Goal: Transaction & Acquisition: Book appointment/travel/reservation

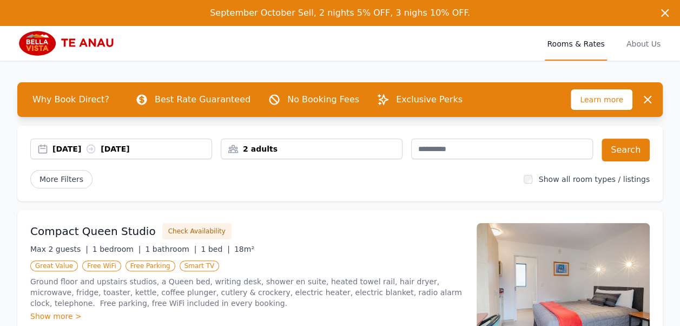
click at [170, 150] on div "[DATE] [DATE]" at bounding box center [131, 148] width 159 height 11
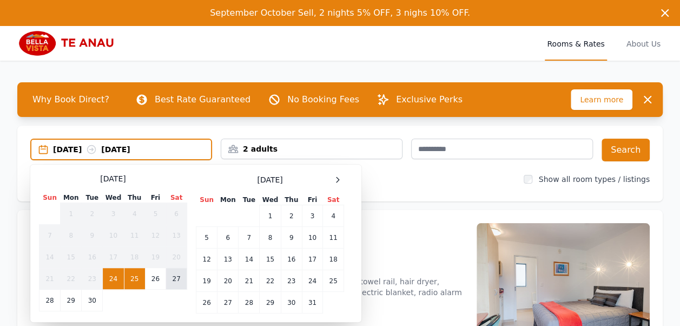
click at [183, 280] on td "27" at bounding box center [176, 279] width 21 height 22
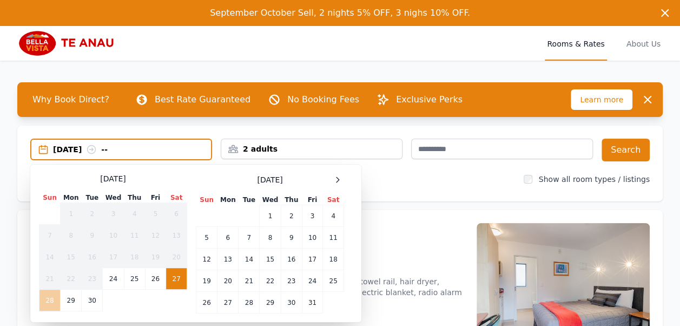
click at [45, 302] on td "28" at bounding box center [49, 300] width 21 height 22
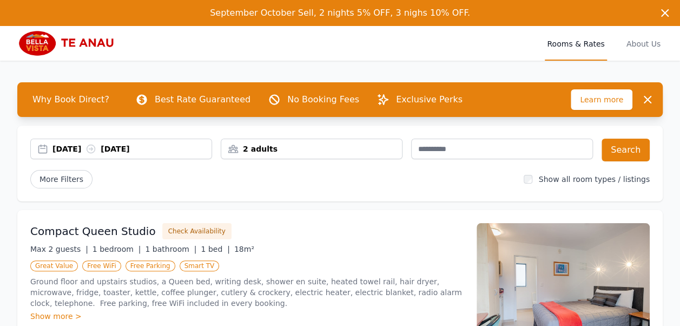
click at [281, 138] on div "[DATE] [DATE] 2 adults Search More Filters Show all room types / listings" at bounding box center [339, 163] width 645 height 76
click at [287, 149] on div "2 adults" at bounding box center [311, 148] width 181 height 11
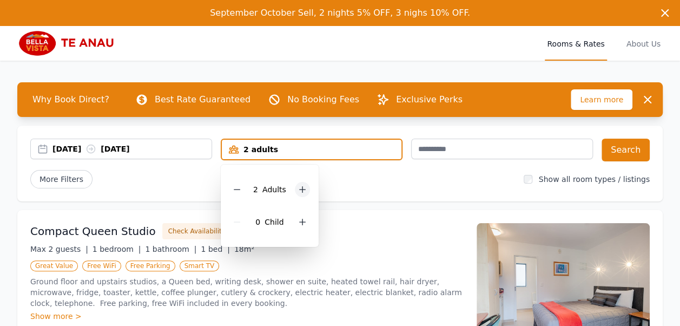
click at [296, 188] on div at bounding box center [302, 189] width 15 height 15
click at [298, 188] on icon at bounding box center [302, 189] width 9 height 9
click at [330, 170] on div "More Filters" at bounding box center [272, 179] width 485 height 18
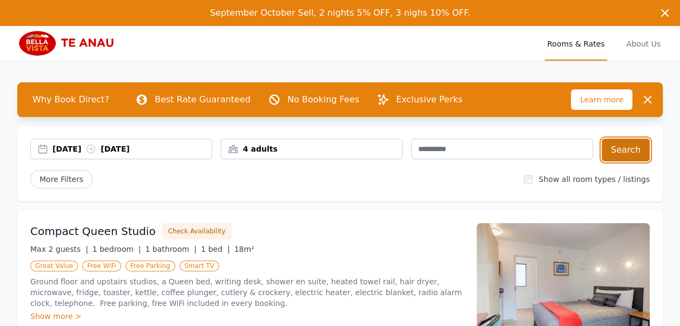
click at [636, 148] on button "Search" at bounding box center [625, 149] width 48 height 23
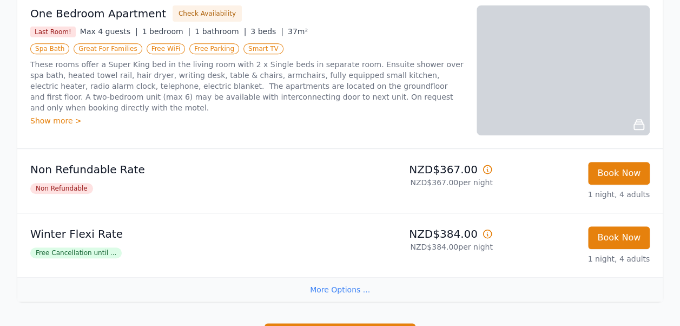
scroll to position [270, 0]
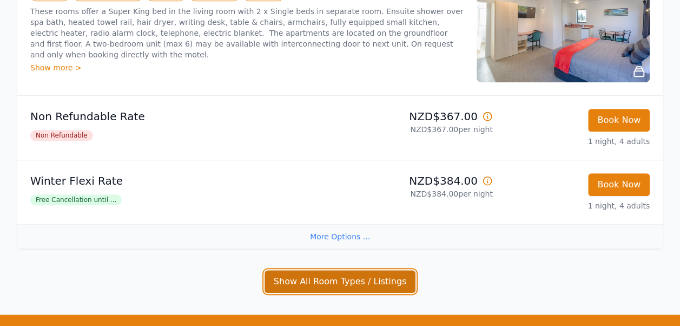
click at [339, 282] on button "Show All Room Types / Listings" at bounding box center [339, 281] width 151 height 23
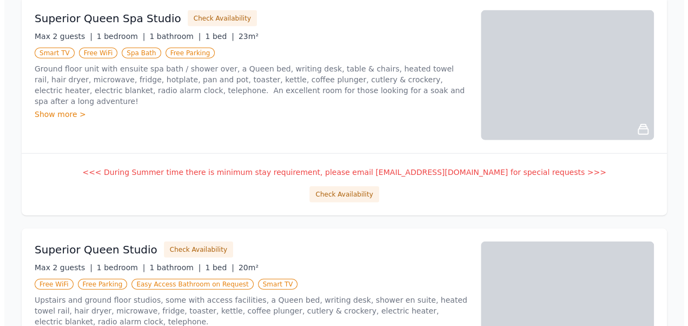
scroll to position [1352, 0]
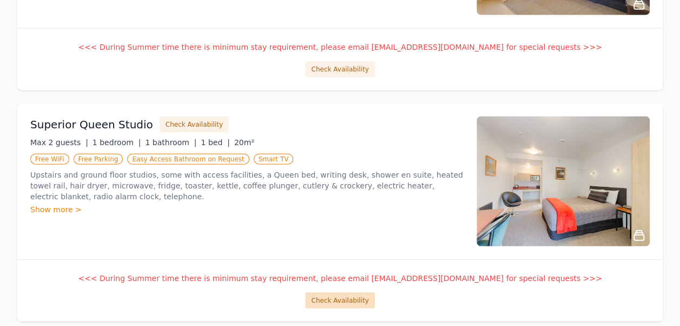
click at [343, 300] on button "Check Availability" at bounding box center [339, 300] width 69 height 16
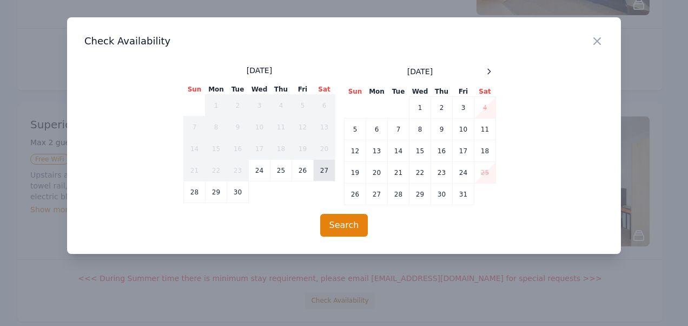
click at [331, 173] on td "27" at bounding box center [325, 171] width 22 height 22
click at [197, 192] on td "28" at bounding box center [195, 192] width 22 height 22
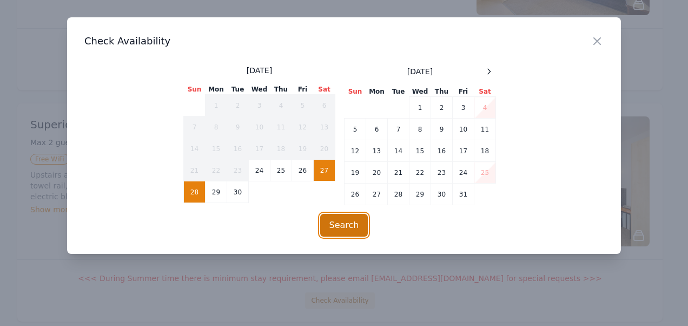
click at [348, 225] on button "Search" at bounding box center [344, 225] width 48 height 23
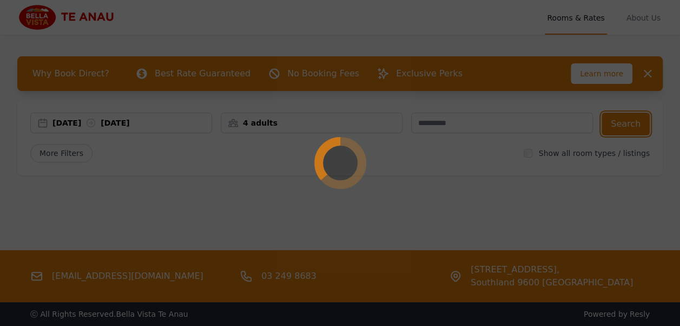
scroll to position [0, 0]
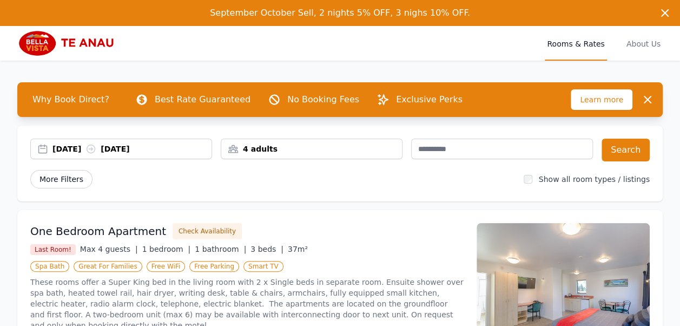
click at [55, 180] on span "More Filters" at bounding box center [61, 179] width 62 height 18
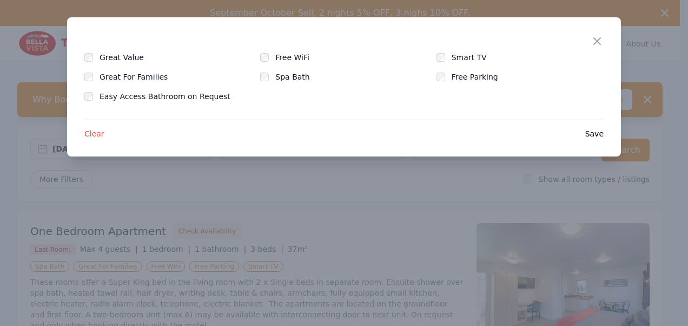
click at [590, 43] on div "Close Great Value Free WiFi Smart TV Great For Families Spa Bath Free Parking E…" at bounding box center [344, 86] width 554 height 139
click at [597, 38] on icon "button" at bounding box center [597, 41] width 13 height 13
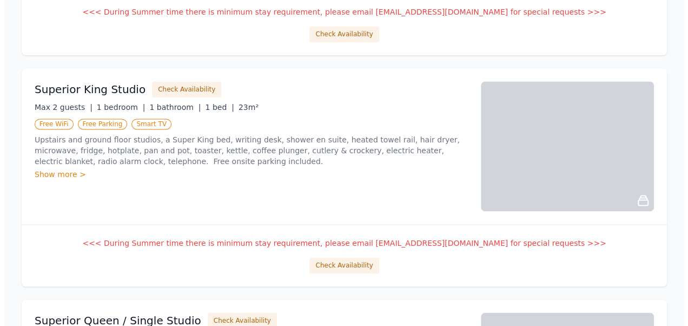
scroll to position [703, 0]
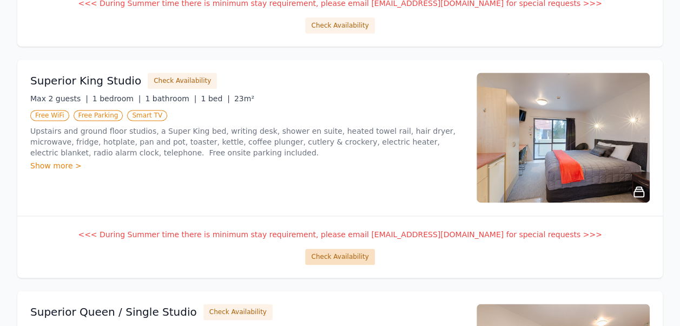
click at [340, 253] on button "Check Availability" at bounding box center [339, 256] width 69 height 16
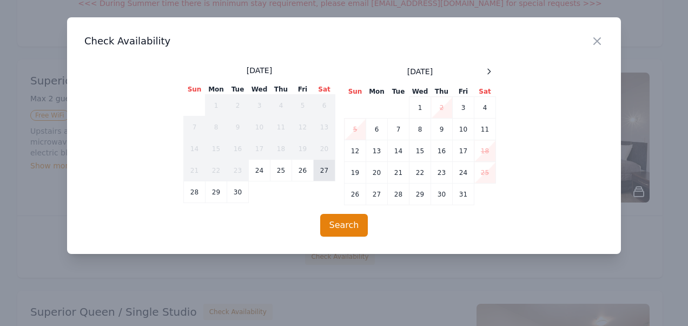
click at [325, 172] on td "27" at bounding box center [325, 171] width 22 height 22
click at [201, 198] on td "28" at bounding box center [195, 192] width 22 height 22
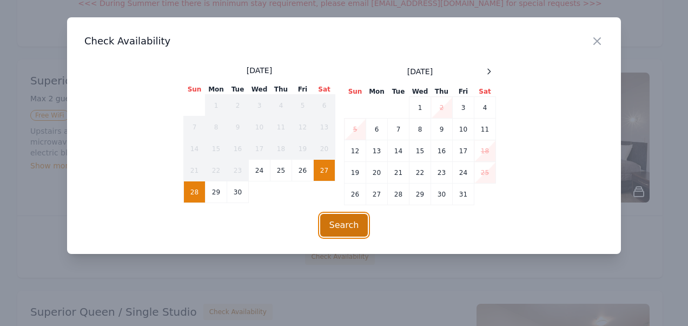
click at [329, 224] on button "Search" at bounding box center [344, 225] width 48 height 23
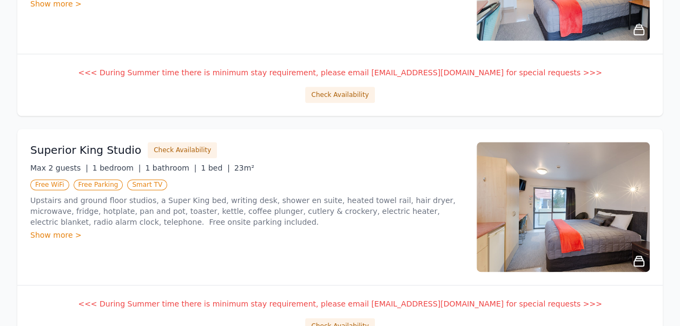
scroll to position [627, 0]
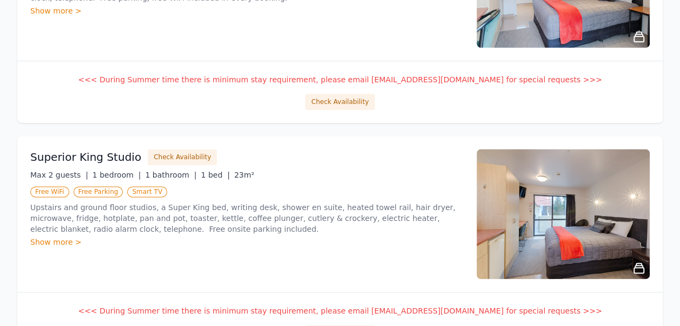
click at [63, 239] on div "Show more >" at bounding box center [246, 241] width 433 height 11
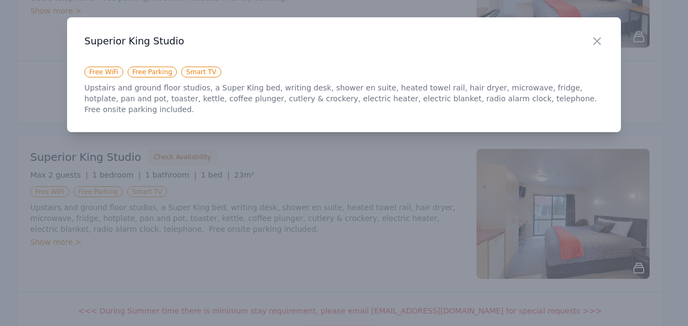
click at [604, 45] on div "Close" at bounding box center [606, 34] width 30 height 34
click at [598, 39] on icon "button" at bounding box center [597, 41] width 6 height 6
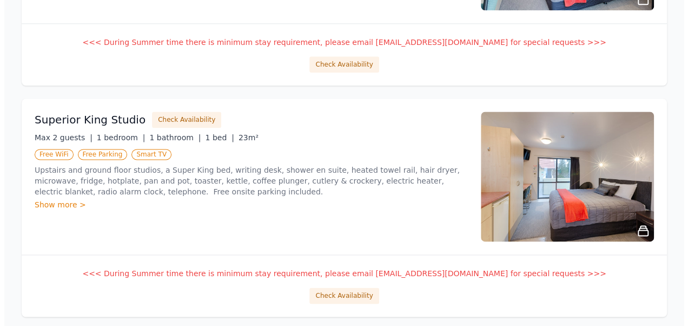
scroll to position [681, 0]
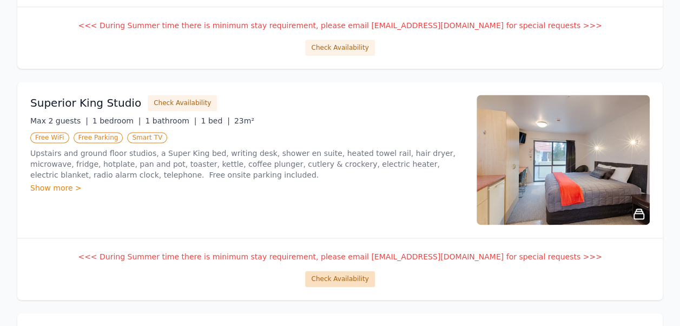
click at [333, 274] on button "Check Availability" at bounding box center [339, 278] width 69 height 16
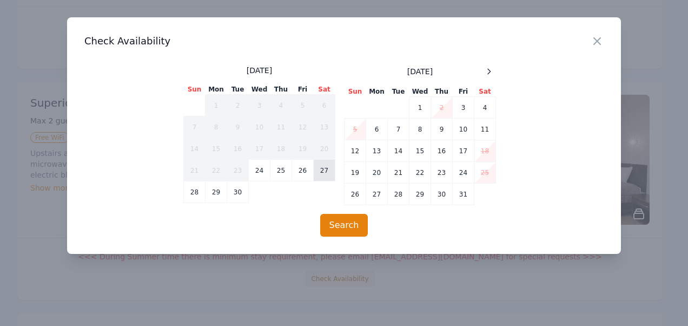
click at [329, 174] on td "27" at bounding box center [325, 171] width 22 height 22
click at [191, 195] on td "28" at bounding box center [195, 192] width 22 height 22
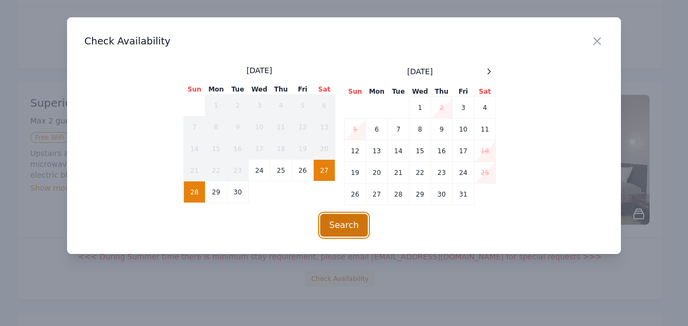
click at [357, 230] on button "Search" at bounding box center [344, 225] width 48 height 23
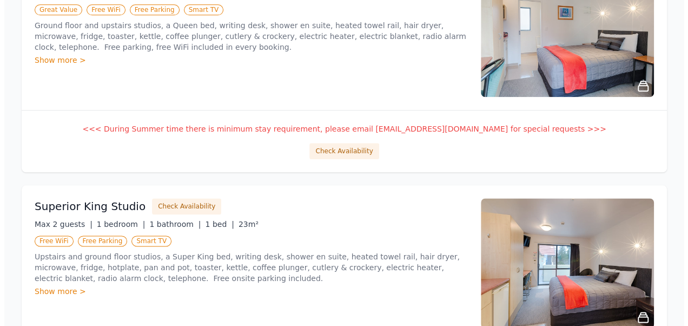
scroll to position [595, 0]
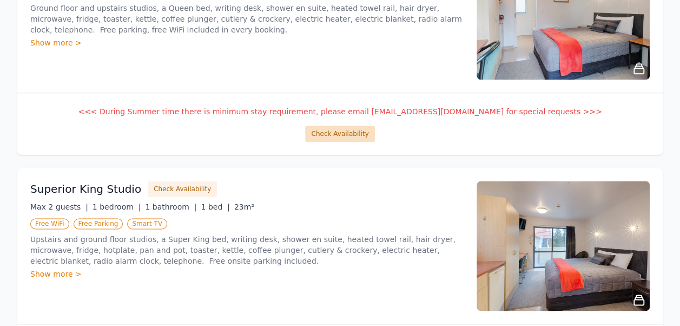
click at [340, 129] on button "Check Availability" at bounding box center [339, 133] width 69 height 16
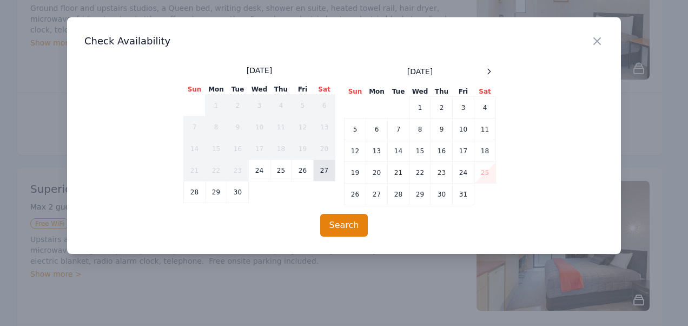
click at [324, 167] on td "27" at bounding box center [325, 171] width 22 height 22
click at [199, 187] on td "28" at bounding box center [195, 192] width 22 height 22
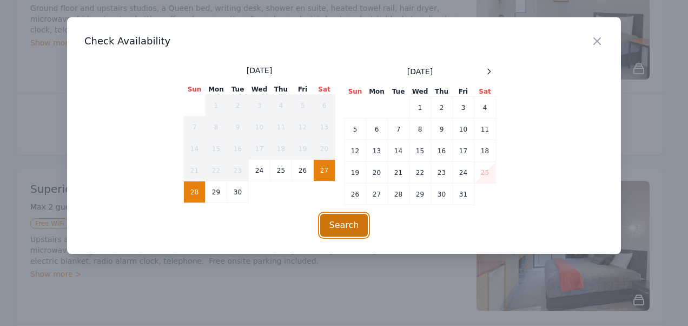
click at [335, 221] on button "Search" at bounding box center [344, 225] width 48 height 23
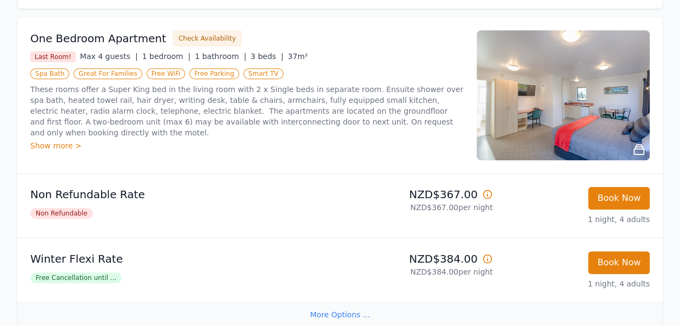
scroll to position [194, 0]
